Goal: Task Accomplishment & Management: Complete application form

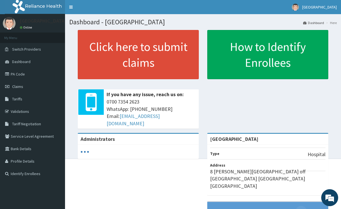
click at [50, 69] on link "PA Code" at bounding box center [32, 74] width 65 height 12
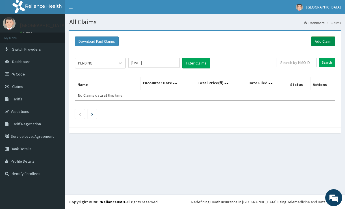
click at [317, 36] on link "Add Claim" at bounding box center [323, 41] width 24 height 10
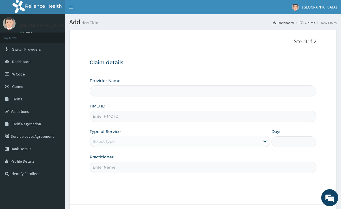
type input "[GEOGRAPHIC_DATA]"
click at [160, 93] on input "[GEOGRAPHIC_DATA]" at bounding box center [203, 90] width 226 height 11
click at [142, 114] on input "HMO ID" at bounding box center [203, 116] width 226 height 11
type input "FCR/10058/A"
click at [133, 134] on div "Type of Service Select type" at bounding box center [180, 137] width 180 height 19
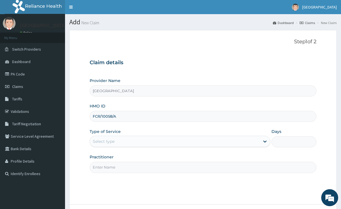
click at [130, 142] on div "Select type" at bounding box center [175, 141] width 170 height 9
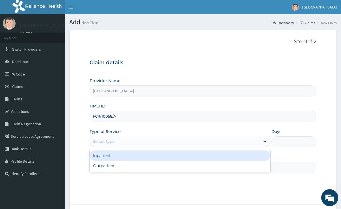
click at [111, 154] on div "Inpatient" at bounding box center [180, 155] width 180 height 10
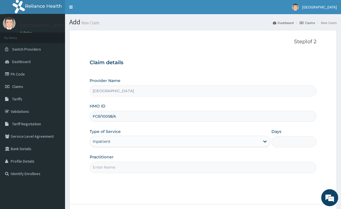
click at [110, 162] on input "Practitioner" at bounding box center [203, 167] width 226 height 11
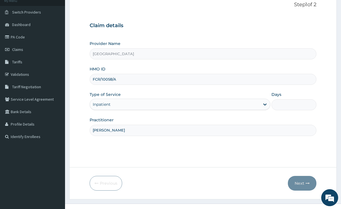
scroll to position [46, 0]
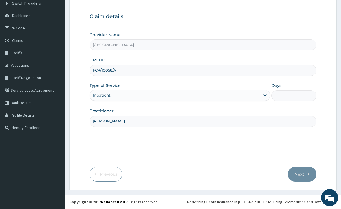
type input "DR OBAFEMI"
click at [303, 109] on form "Step 1 of 2 Claim details Provider Name Sharyor Medical Centre HMO ID FCR/10058…" at bounding box center [202, 87] width 267 height 206
click at [291, 98] on input "Days" at bounding box center [293, 95] width 45 height 11
type input "2"
click at [309, 172] on icon "button" at bounding box center [307, 174] width 4 height 4
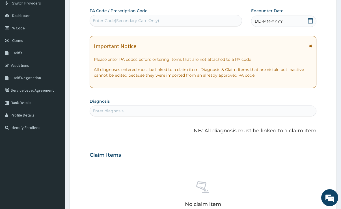
click at [133, 24] on div "Enter Code(Secondary Care Only)" at bounding box center [166, 20] width 152 height 9
click at [134, 20] on div "Enter Code(Secondary Care Only)" at bounding box center [126, 21] width 66 height 6
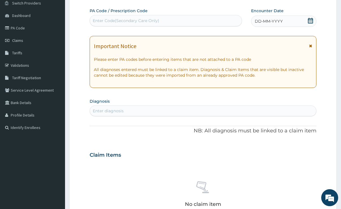
click at [134, 20] on div "Enter Code(Secondary Care Only)" at bounding box center [126, 21] width 66 height 6
click at [120, 19] on div "Enter Code(Secondary Care Only)" at bounding box center [126, 21] width 66 height 6
type input "PA/282E3A"
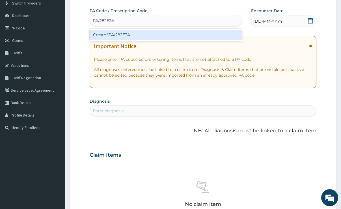
click at [122, 30] on div "Create "PA/282E3A"" at bounding box center [166, 35] width 152 height 10
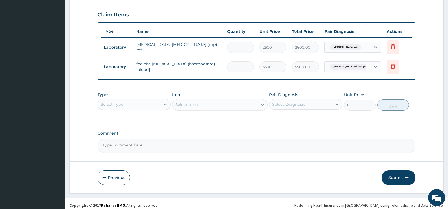
scroll to position [191, 0]
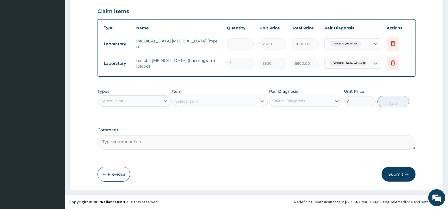
click at [340, 172] on button "Submit" at bounding box center [398, 174] width 34 height 15
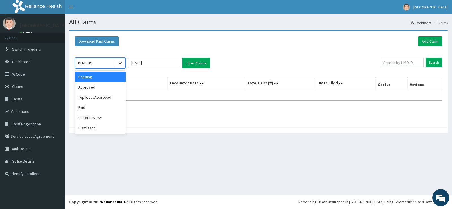
click at [119, 60] on icon at bounding box center [120, 63] width 6 height 6
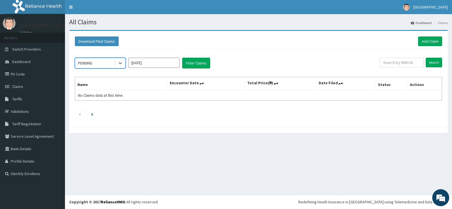
drag, startPoint x: 119, startPoint y: 60, endPoint x: 115, endPoint y: 70, distance: 10.9
click at [115, 70] on div "Select is focused ,type to refine list, press Down to open the menu, PENDING Oc…" at bounding box center [258, 86] width 373 height 75
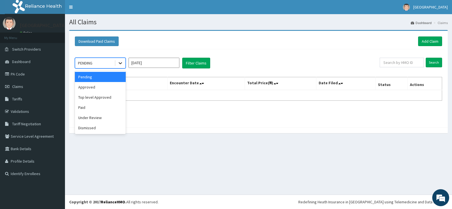
click at [119, 64] on icon at bounding box center [120, 63] width 6 height 6
click at [113, 87] on div "Approved" at bounding box center [100, 87] width 51 height 10
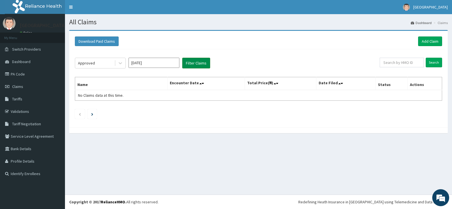
click at [189, 66] on button "Filter Claims" at bounding box center [196, 63] width 28 height 11
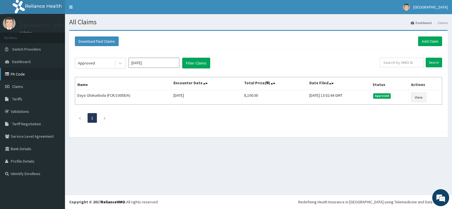
click at [32, 70] on link "PA Code" at bounding box center [32, 74] width 65 height 12
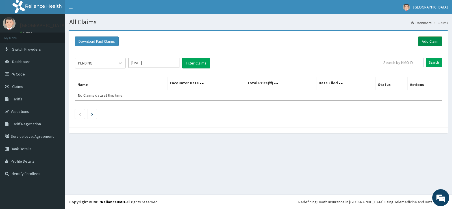
click at [424, 38] on link "Add Claim" at bounding box center [430, 41] width 24 height 10
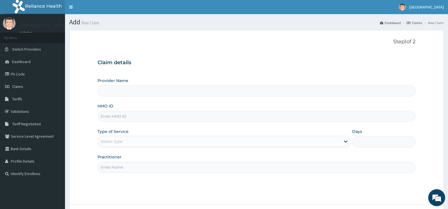
type input "[GEOGRAPHIC_DATA]"
click at [253, 118] on input "HMO ID" at bounding box center [256, 116] width 318 height 11
type input "FCR/10058/A"
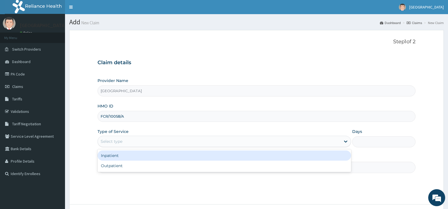
click at [136, 145] on div "Select type" at bounding box center [219, 141] width 242 height 9
click at [134, 154] on div "Inpatient" at bounding box center [223, 155] width 253 height 10
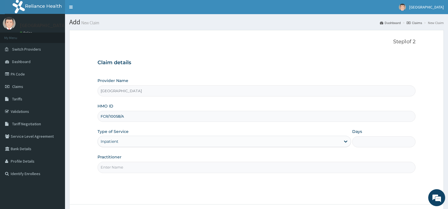
click at [134, 163] on input "Practitioner" at bounding box center [256, 167] width 318 height 11
type input "[PERSON_NAME]"
click at [385, 139] on input "Days" at bounding box center [383, 141] width 63 height 11
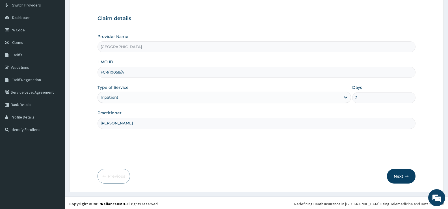
scroll to position [45, 0]
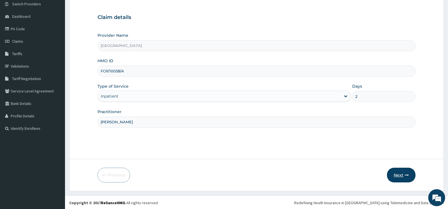
type input "2"
click at [401, 173] on button "Next" at bounding box center [401, 174] width 29 height 15
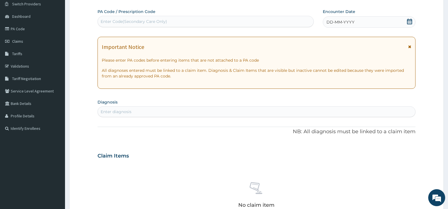
click at [127, 22] on div "Enter Code(Secondary Care Only)" at bounding box center [134, 22] width 66 height 6
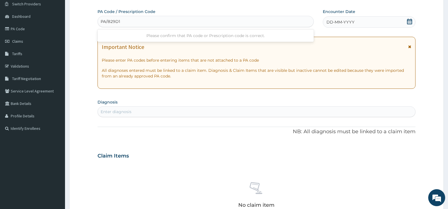
type input "PA/B29D11"
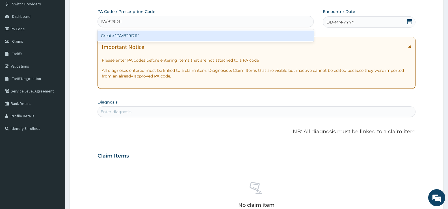
click at [127, 32] on div "Create "PA/B29D11"" at bounding box center [205, 35] width 216 height 10
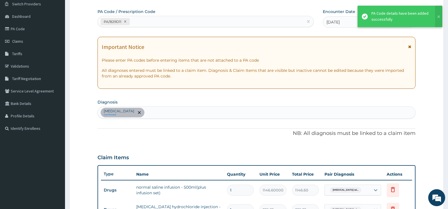
scroll to position [209, 0]
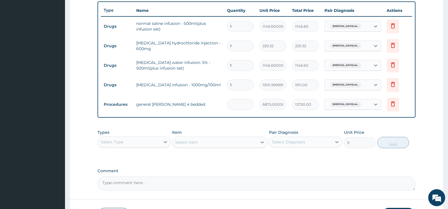
type input "0.00"
type input "1"
type input "6875.00"
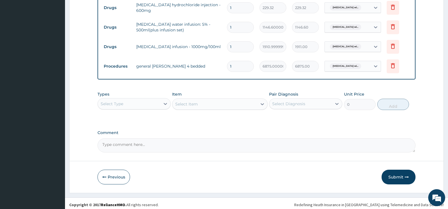
scroll to position [250, 0]
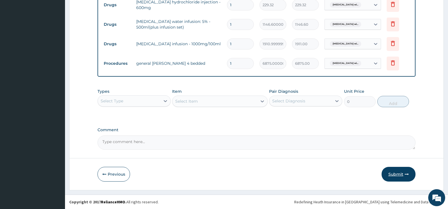
type input "1"
click at [399, 173] on button "Submit" at bounding box center [398, 174] width 34 height 15
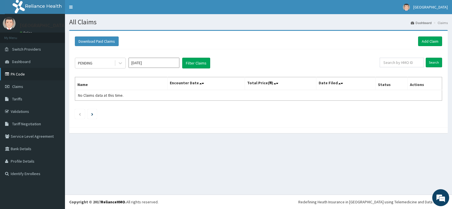
click at [45, 73] on link "PA Code" at bounding box center [32, 74] width 65 height 12
click at [44, 74] on link "PA Code" at bounding box center [32, 74] width 65 height 12
click at [425, 43] on link "Add Claim" at bounding box center [430, 41] width 24 height 10
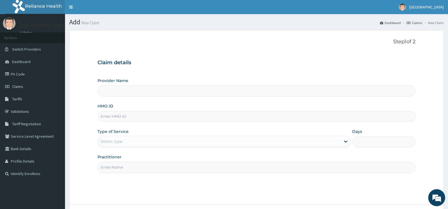
type input "[GEOGRAPHIC_DATA]"
click at [155, 118] on input "HMO ID" at bounding box center [256, 116] width 318 height 11
click at [135, 118] on input "HMO ID" at bounding box center [256, 116] width 318 height 11
click at [121, 115] on input "SHR/10073/B" at bounding box center [256, 116] width 318 height 11
type input "SHR/10071/B"
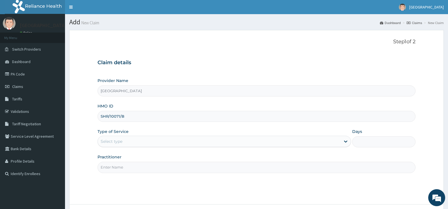
click at [142, 142] on div "Select type" at bounding box center [219, 141] width 242 height 9
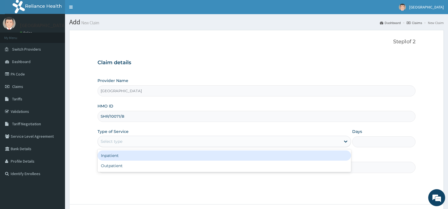
click at [139, 154] on div "Inpatient" at bounding box center [223, 155] width 253 height 10
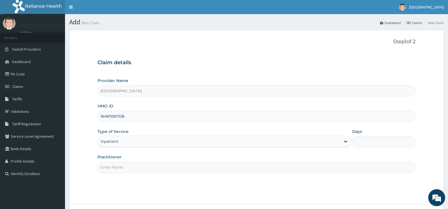
click at [135, 168] on input "Practitioner" at bounding box center [256, 167] width 318 height 11
click at [141, 166] on input "DR OBafemi" at bounding box center [256, 167] width 318 height 11
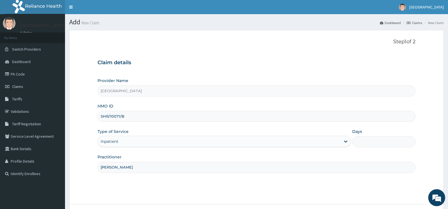
type input "DR obafemi"
click at [378, 140] on input "Days" at bounding box center [383, 141] width 63 height 11
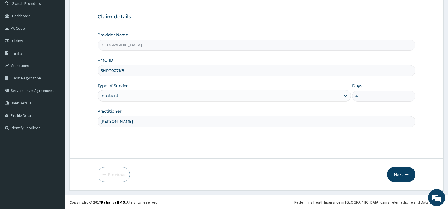
scroll to position [46, 0]
type input "4"
click at [405, 173] on icon "button" at bounding box center [406, 174] width 4 height 4
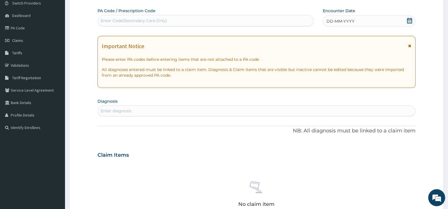
click at [175, 15] on div "Enter Code(Secondary Care Only)" at bounding box center [205, 20] width 216 height 11
type input "PA/F38047"
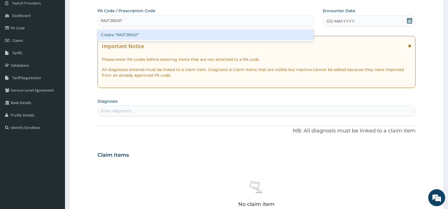
click at [173, 37] on div "Create "PA/F38047"" at bounding box center [205, 35] width 216 height 10
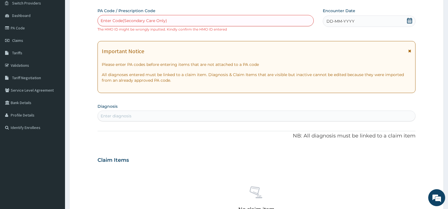
click at [161, 19] on div "Enter Code(Secondary Care Only)" at bounding box center [134, 21] width 66 height 6
click at [162, 19] on div "Enter Code(Secondary Care Only)" at bounding box center [134, 21] width 66 height 6
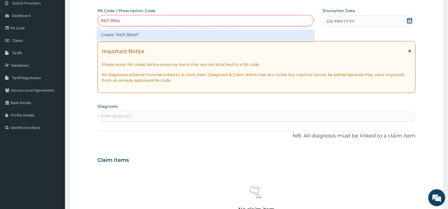
type input "PA/F38047"
click at [152, 31] on div "Create "PA/F38047"" at bounding box center [205, 35] width 216 height 10
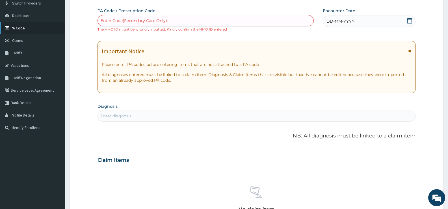
click at [38, 31] on link "PA Code" at bounding box center [32, 28] width 65 height 12
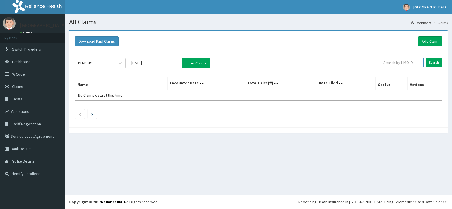
click at [407, 61] on input "text" at bounding box center [402, 63] width 44 height 10
type input "s"
type input "SRH/10071/B"
click at [428, 36] on link "Add Claim" at bounding box center [430, 41] width 24 height 10
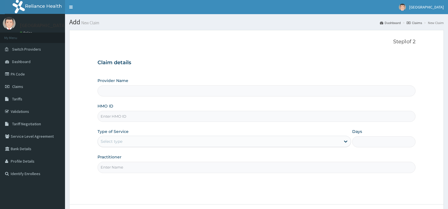
click at [215, 118] on input "HMO ID" at bounding box center [256, 116] width 318 height 11
type input "[GEOGRAPHIC_DATA]"
type input "SRH/10071/B"
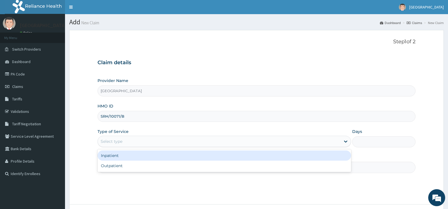
click at [145, 139] on div "Select type" at bounding box center [219, 141] width 242 height 9
click at [136, 152] on div "Inpatient" at bounding box center [223, 155] width 253 height 10
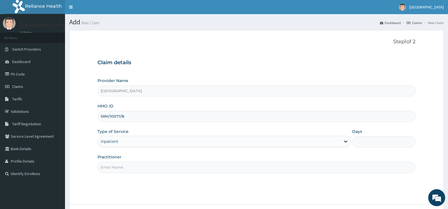
click at [134, 169] on input "Practitioner" at bounding box center [256, 167] width 318 height 11
type input "[PERSON_NAME]"
click at [362, 145] on input "Days" at bounding box center [383, 141] width 63 height 11
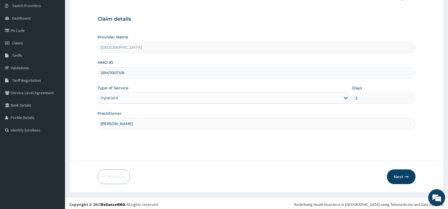
scroll to position [45, 0]
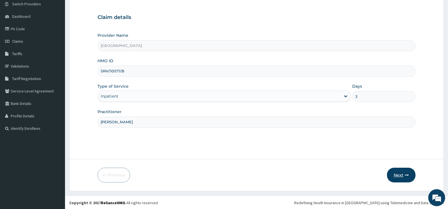
type input "3"
click at [393, 175] on button "Next" at bounding box center [401, 174] width 29 height 15
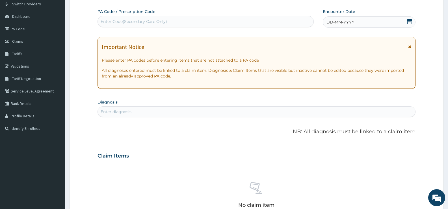
click at [141, 18] on div "Enter Code(Secondary Care Only)" at bounding box center [205, 21] width 215 height 9
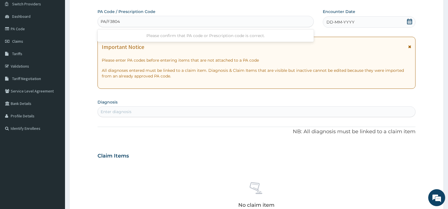
type input "PA/F38047"
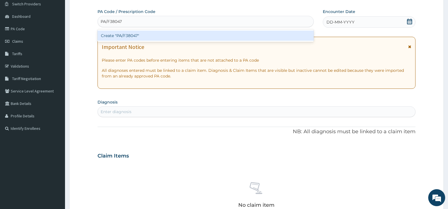
click at [136, 34] on div "Create "PA/F38047"" at bounding box center [205, 35] width 216 height 10
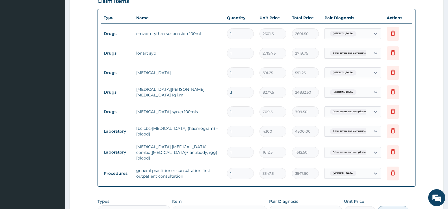
scroll to position [199, 0]
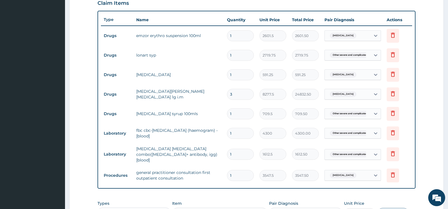
type input "14"
type input "49665.00"
type input "14"
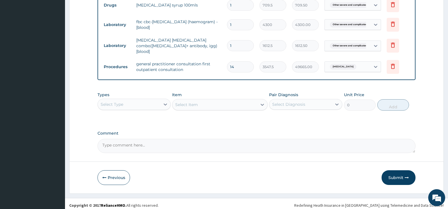
scroll to position [308, 0]
click at [400, 175] on button "Submit" at bounding box center [398, 177] width 34 height 15
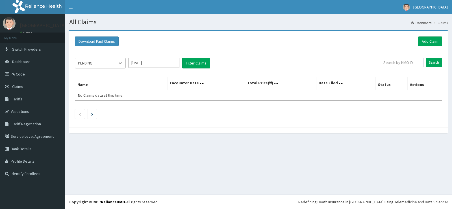
click at [118, 66] on icon at bounding box center [120, 63] width 6 height 6
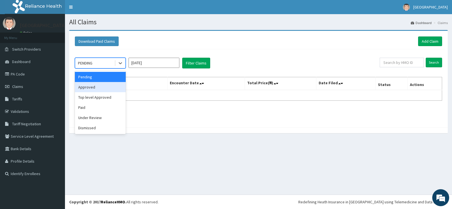
click at [120, 87] on div "Approved" at bounding box center [100, 87] width 51 height 10
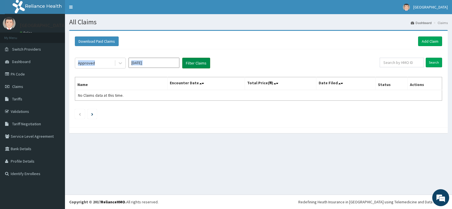
drag, startPoint x: 194, startPoint y: 70, endPoint x: 190, endPoint y: 65, distance: 5.8
click at [190, 65] on div "Approved [DATE] Filter Claims Search Name Encounter Date Total Price(₦) Date Fi…" at bounding box center [258, 86] width 373 height 75
click at [191, 64] on button "Filter Claims" at bounding box center [196, 63] width 28 height 11
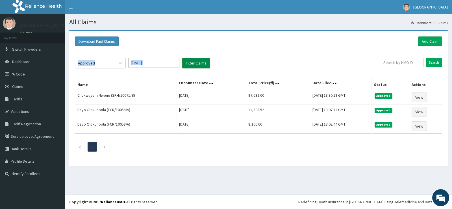
drag, startPoint x: 191, startPoint y: 64, endPoint x: 187, endPoint y: 67, distance: 6.0
click at [187, 67] on button "Filter Claims" at bounding box center [196, 63] width 28 height 11
click at [423, 41] on link "Add Claim" at bounding box center [430, 41] width 24 height 10
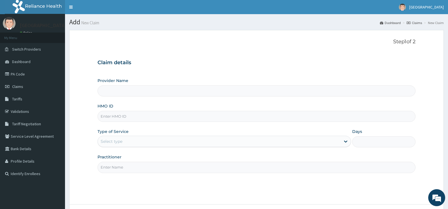
click at [174, 118] on input "HMO ID" at bounding box center [256, 116] width 318 height 11
type input "[GEOGRAPHIC_DATA]"
type input "AET/10148/B"
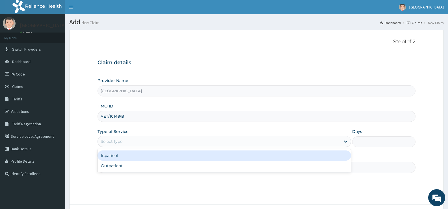
click at [147, 141] on div "Select type" at bounding box center [219, 141] width 242 height 9
click at [128, 155] on div "Inpatient" at bounding box center [223, 155] width 253 height 10
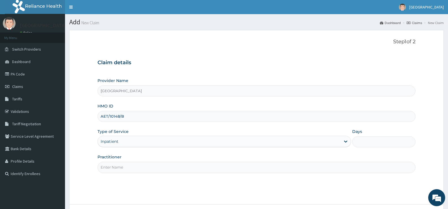
click at [123, 166] on input "Practitioner" at bounding box center [256, 167] width 318 height 11
type input "[PERSON_NAME]"
click at [375, 137] on input "Days" at bounding box center [383, 141] width 63 height 11
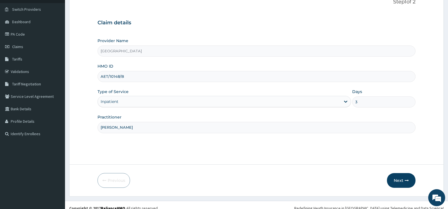
scroll to position [46, 0]
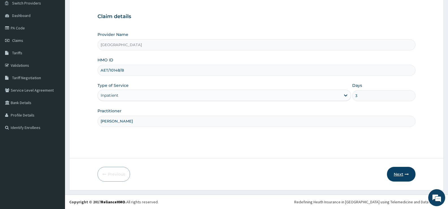
type input "3"
click at [410, 172] on button "Next" at bounding box center [401, 174] width 29 height 15
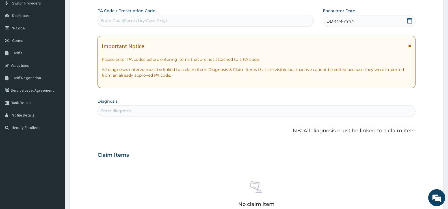
click at [143, 19] on div "Enter Code(Secondary Care Only)" at bounding box center [134, 21] width 66 height 6
type input "PA/BD0E93"
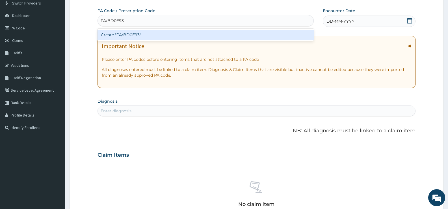
click at [142, 31] on div "Create "PA/BD0E93"" at bounding box center [205, 35] width 216 height 10
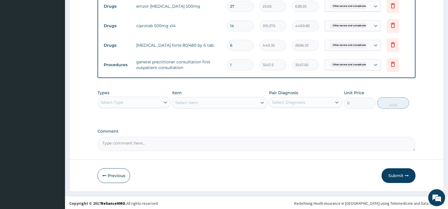
scroll to position [230, 0]
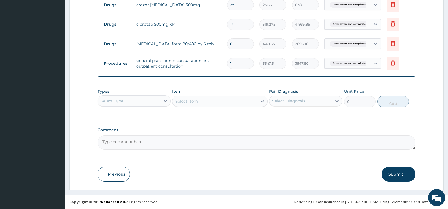
click at [405, 170] on button "Submit" at bounding box center [398, 174] width 34 height 15
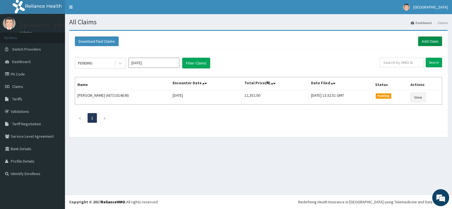
click at [432, 37] on link "Add Claim" at bounding box center [430, 41] width 24 height 10
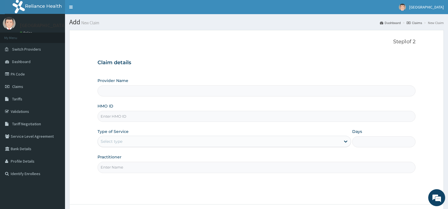
click at [193, 109] on div "HMO ID" at bounding box center [256, 112] width 318 height 19
click at [192, 114] on input "HMO ID" at bounding box center [256, 116] width 318 height 11
type input "A"
type input "[GEOGRAPHIC_DATA]"
click at [113, 118] on input "AET/1" at bounding box center [256, 116] width 318 height 11
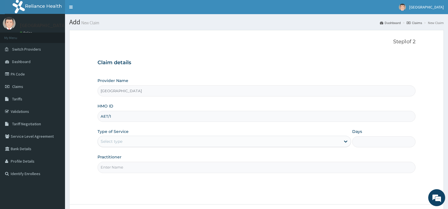
type input "AET/10148/B"
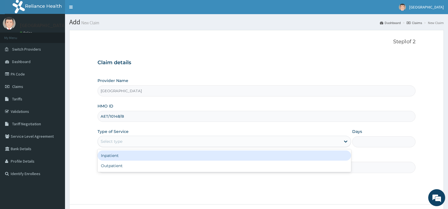
click at [130, 139] on div "Select type" at bounding box center [219, 141] width 242 height 9
click at [127, 154] on div "Inpatient" at bounding box center [223, 155] width 253 height 10
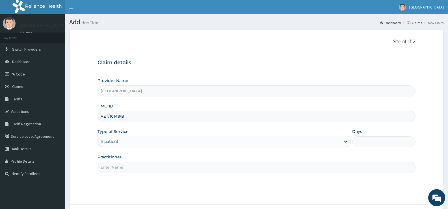
click at [125, 168] on input "Practitioner" at bounding box center [256, 167] width 318 height 11
type input "DR OBAFEMI"
click at [367, 138] on input "Days" at bounding box center [383, 141] width 63 height 11
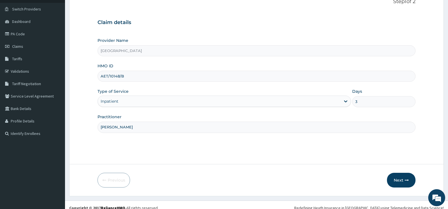
scroll to position [46, 0]
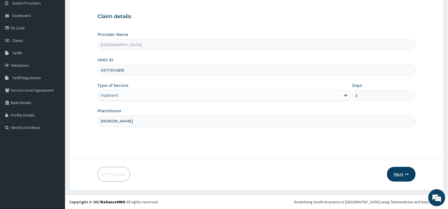
type input "3"
click at [399, 178] on button "Next" at bounding box center [401, 174] width 29 height 15
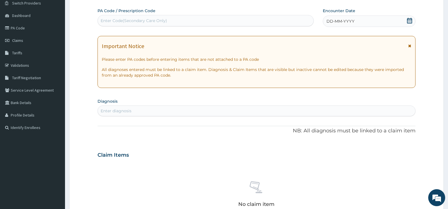
click at [119, 17] on div "Enter Code(Secondary Care Only)" at bounding box center [205, 20] width 215 height 9
type input "PA/D890C0"
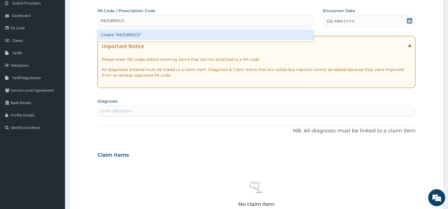
click at [124, 33] on div "Create "PA/D890C0"" at bounding box center [205, 35] width 216 height 10
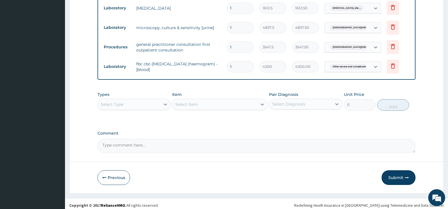
scroll to position [280, 0]
click at [401, 175] on button "Submit" at bounding box center [398, 177] width 34 height 15
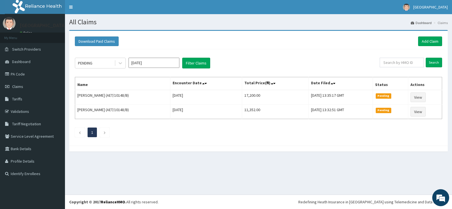
click at [401, 175] on div "All Claims Dashboard Claims Download Paid Claims Add Claim × Note you can only …" at bounding box center [258, 104] width 387 height 180
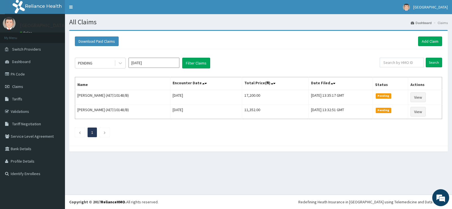
click at [401, 175] on div "All Claims Dashboard Claims Download Paid Claims Add Claim × Note you can only …" at bounding box center [258, 104] width 387 height 180
drag, startPoint x: 0, startPoint y: 0, endPoint x: 401, endPoint y: 175, distance: 437.6
drag, startPoint x: 401, startPoint y: 175, endPoint x: 384, endPoint y: 196, distance: 26.6
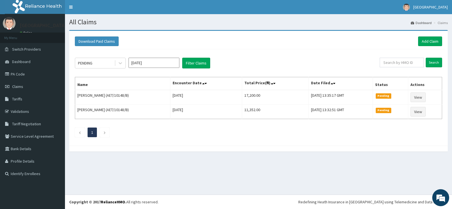
click at [384, 196] on footer "Redefining Heath Insurance in Africa using Telemedicine and Data Science! Copyr…" at bounding box center [258, 201] width 387 height 14
click at [110, 61] on div "PENDING" at bounding box center [94, 62] width 39 height 9
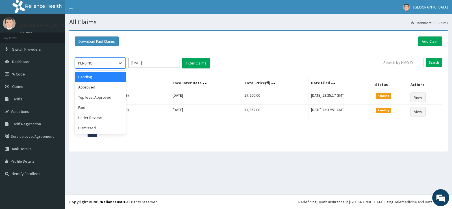
click at [110, 61] on div "PENDING" at bounding box center [94, 62] width 39 height 9
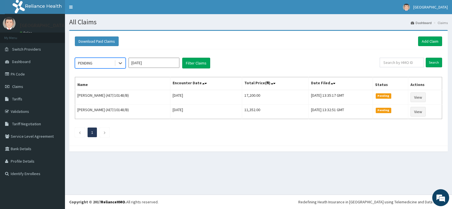
click at [107, 57] on div "Select is focused ,type to refine list, press Down to open the menu, PENDING Oc…" at bounding box center [258, 95] width 373 height 93
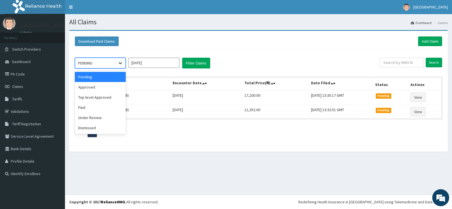
click at [123, 62] on icon at bounding box center [120, 63] width 6 height 6
click at [112, 89] on div "Approved" at bounding box center [100, 87] width 51 height 10
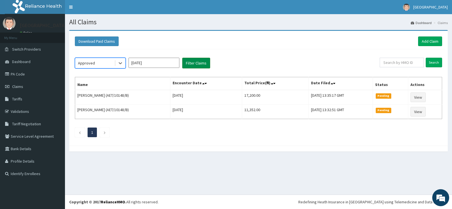
click at [196, 61] on button "Filter Claims" at bounding box center [196, 63] width 28 height 11
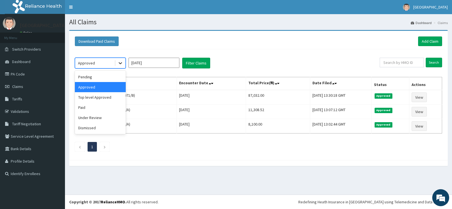
click at [119, 63] on icon at bounding box center [120, 63] width 6 height 6
click at [119, 75] on div "Pending" at bounding box center [100, 77] width 51 height 10
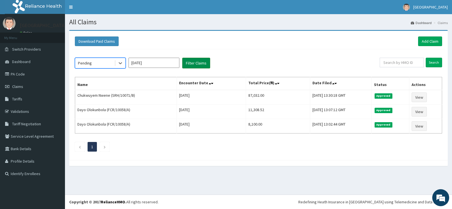
click at [193, 59] on button "Filter Claims" at bounding box center [196, 63] width 28 height 11
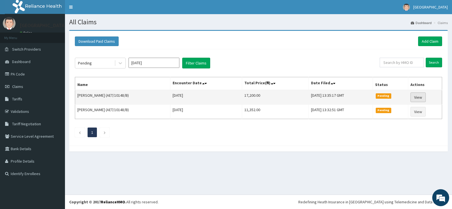
click at [416, 95] on link "View" at bounding box center [417, 97] width 15 height 10
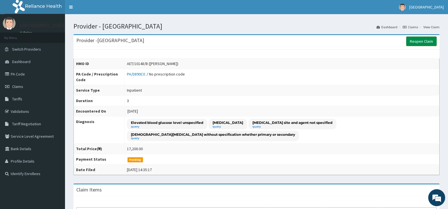
click at [426, 41] on link "Reopen Claim" at bounding box center [421, 41] width 30 height 10
